Goal: Transaction & Acquisition: Swap

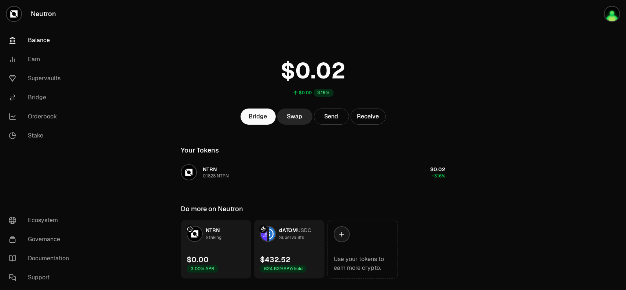
click at [316, 192] on div "$0.00 3.16% Bridge Swap Send Receive Your Tokens NTRN 0.1828 NTRN $0.02 +3.16% …" at bounding box center [313, 139] width 282 height 279
click at [45, 81] on link "Supervaults" at bounding box center [41, 78] width 76 height 19
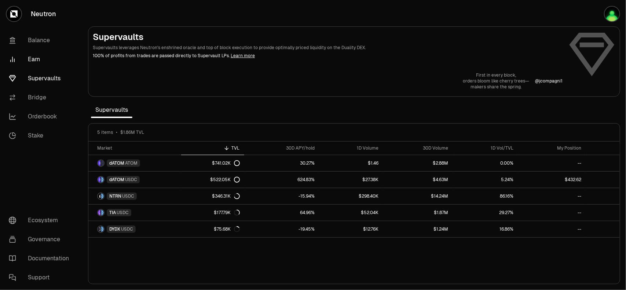
click at [36, 64] on link "Earn" at bounding box center [41, 59] width 76 height 19
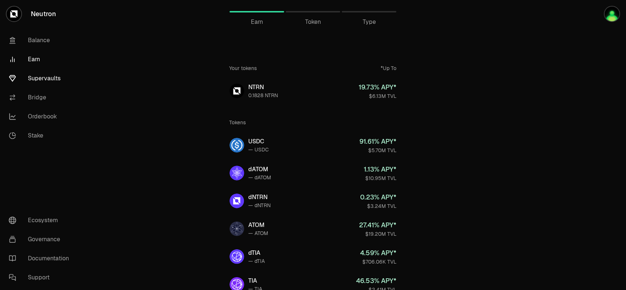
click at [36, 78] on link "Supervaults" at bounding box center [41, 78] width 76 height 19
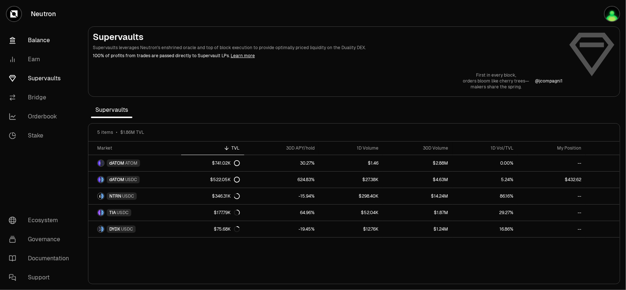
click at [37, 44] on link "Balance" at bounding box center [41, 40] width 76 height 19
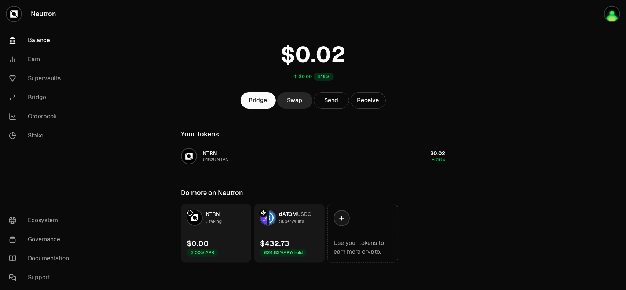
scroll to position [18, 0]
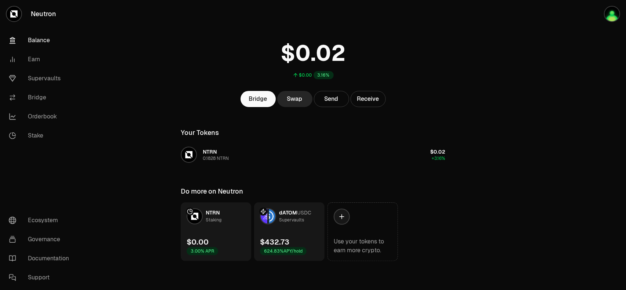
click at [288, 227] on link "dATOM USDC Supervaults $432.73 624.83% APY/hold" at bounding box center [289, 232] width 70 height 59
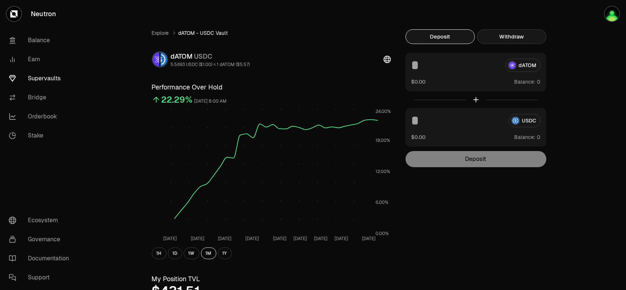
click at [506, 38] on button "Withdraw" at bounding box center [511, 36] width 69 height 15
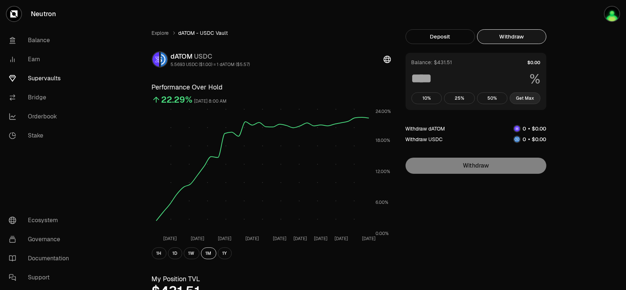
click at [523, 101] on button "Get Max" at bounding box center [525, 98] width 31 height 12
type input "***"
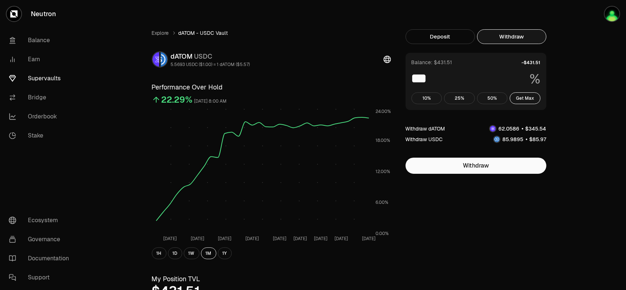
click at [34, 38] on link "Balance" at bounding box center [41, 40] width 76 height 19
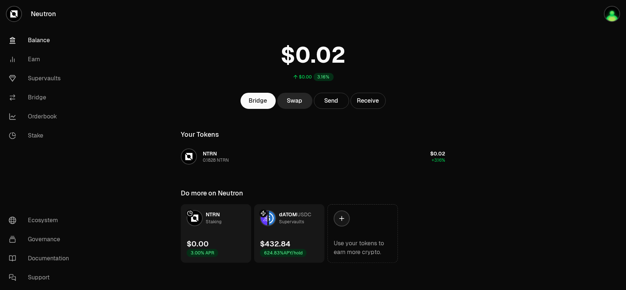
scroll to position [18, 0]
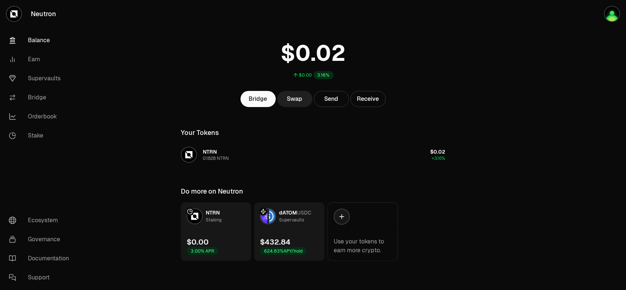
click at [291, 102] on link "Swap" at bounding box center [294, 99] width 35 height 16
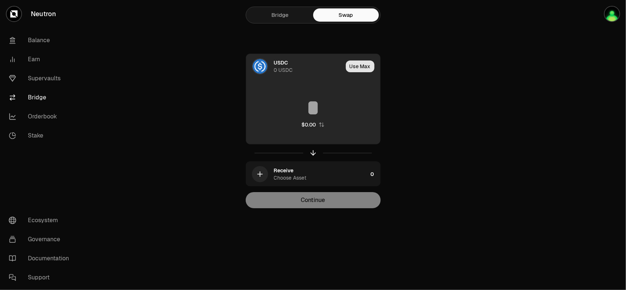
click at [359, 68] on button "Use Max" at bounding box center [360, 67] width 29 height 12
type input "*"
click at [290, 70] on div "0 USDC" at bounding box center [283, 69] width 19 height 7
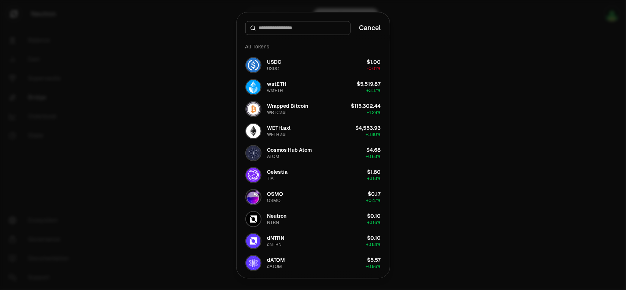
click at [273, 28] on input at bounding box center [302, 27] width 87 height 7
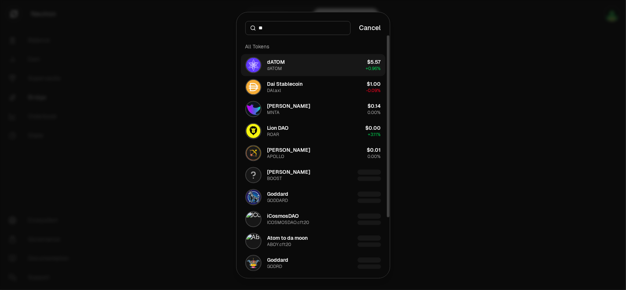
type input "**"
click at [269, 68] on div "dATOM" at bounding box center [274, 69] width 15 height 6
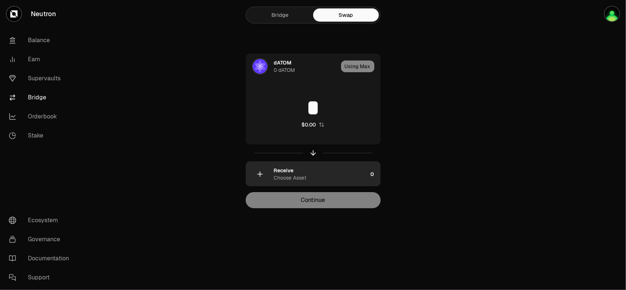
click at [285, 173] on div "Receive" at bounding box center [284, 170] width 20 height 7
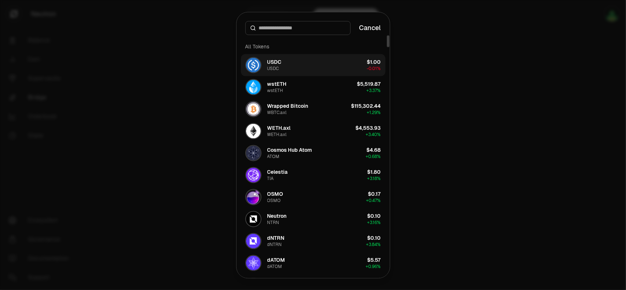
click at [282, 66] on button "USDC USDC $1.00 -0.01%" at bounding box center [313, 65] width 145 height 22
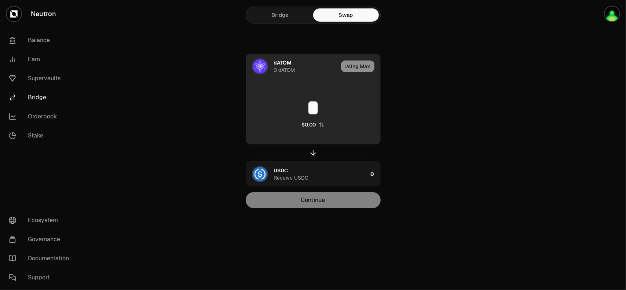
click at [305, 112] on input "*" at bounding box center [313, 108] width 134 height 22
drag, startPoint x: 327, startPoint y: 113, endPoint x: 347, endPoint y: 113, distance: 19.8
click at [347, 113] on input "***" at bounding box center [313, 108] width 134 height 22
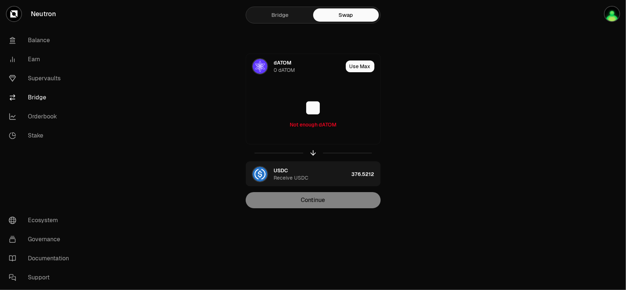
type input "**"
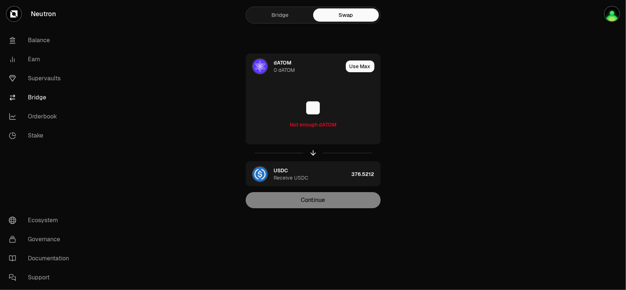
click at [274, 16] on link "Bridge" at bounding box center [281, 14] width 66 height 13
